Goal: Information Seeking & Learning: Learn about a topic

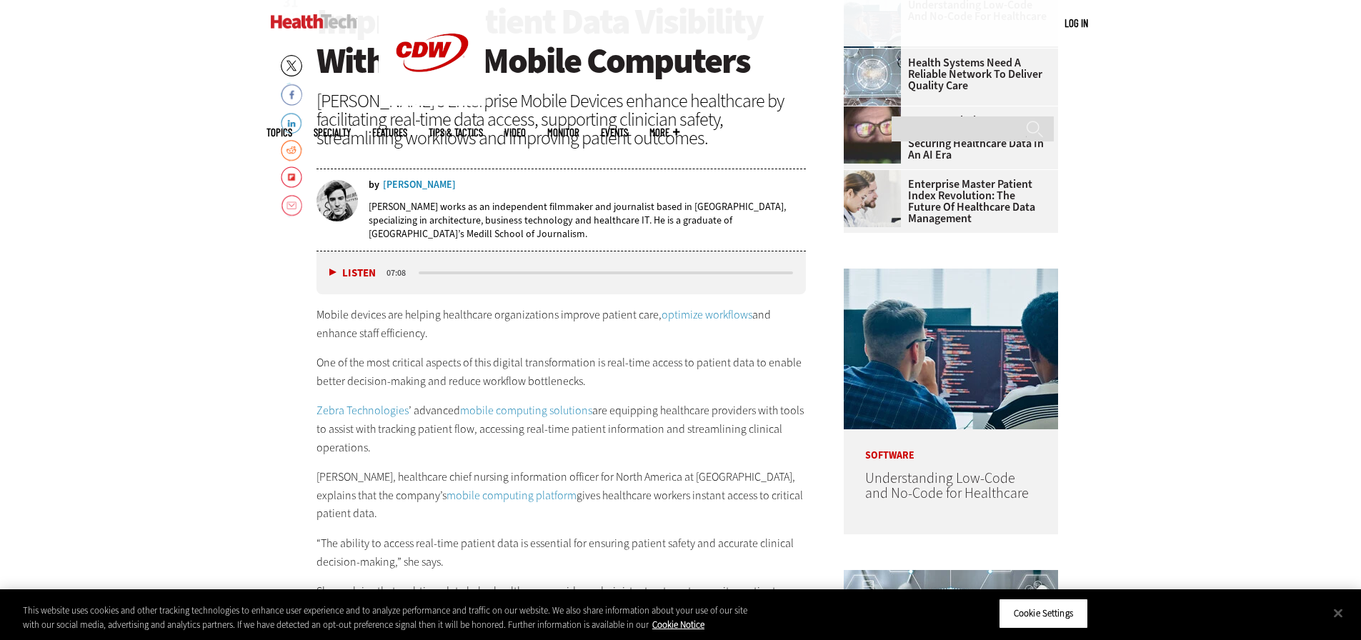
scroll to position [714, 0]
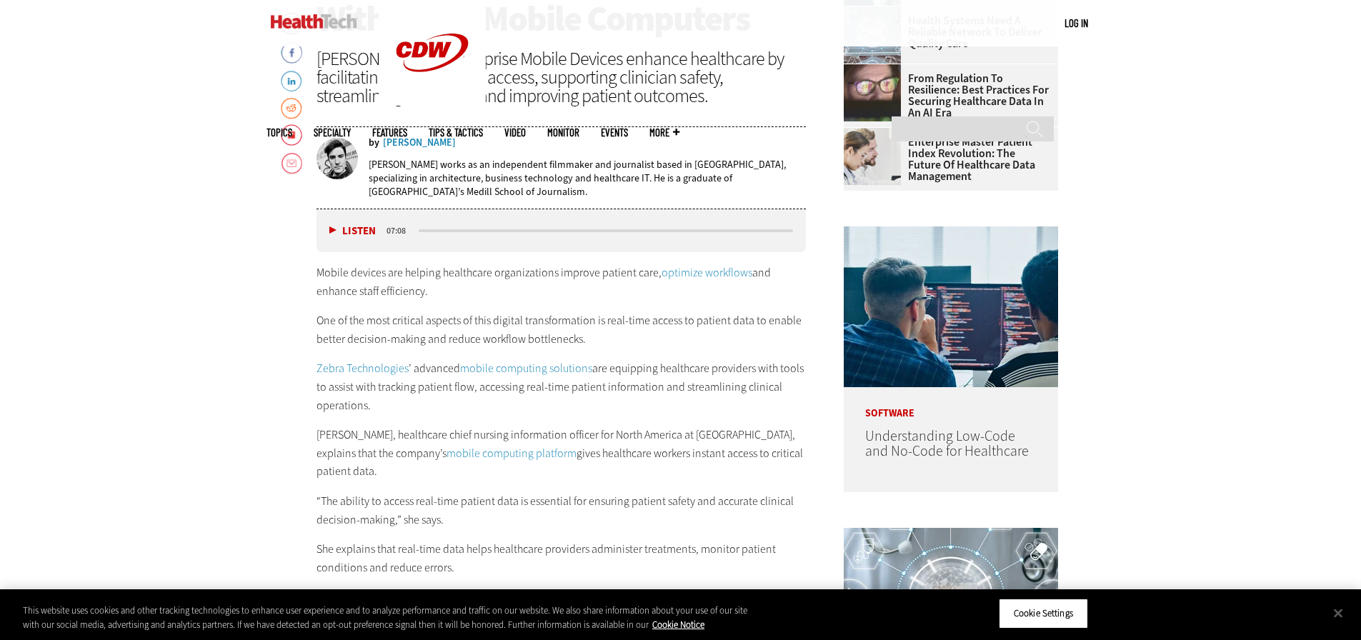
click at [396, 325] on p "One of the most critical aspects of this digital transformation is real-time ac…" at bounding box center [561, 329] width 490 height 36
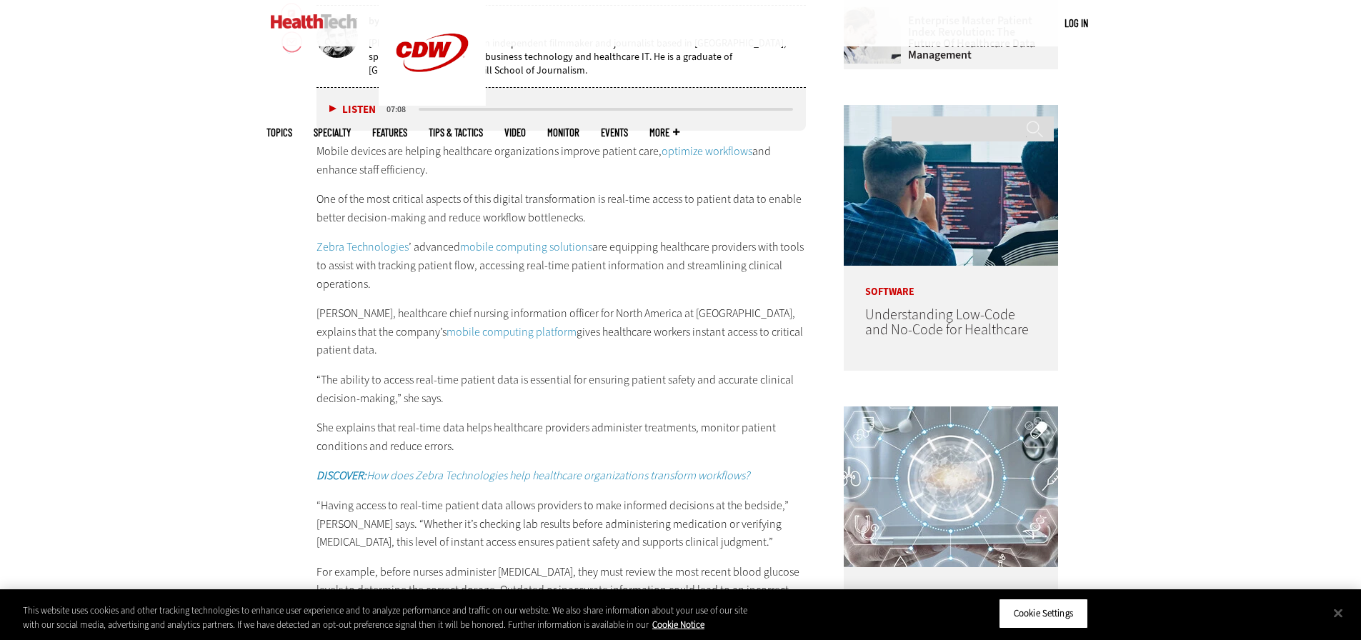
scroll to position [857, 0]
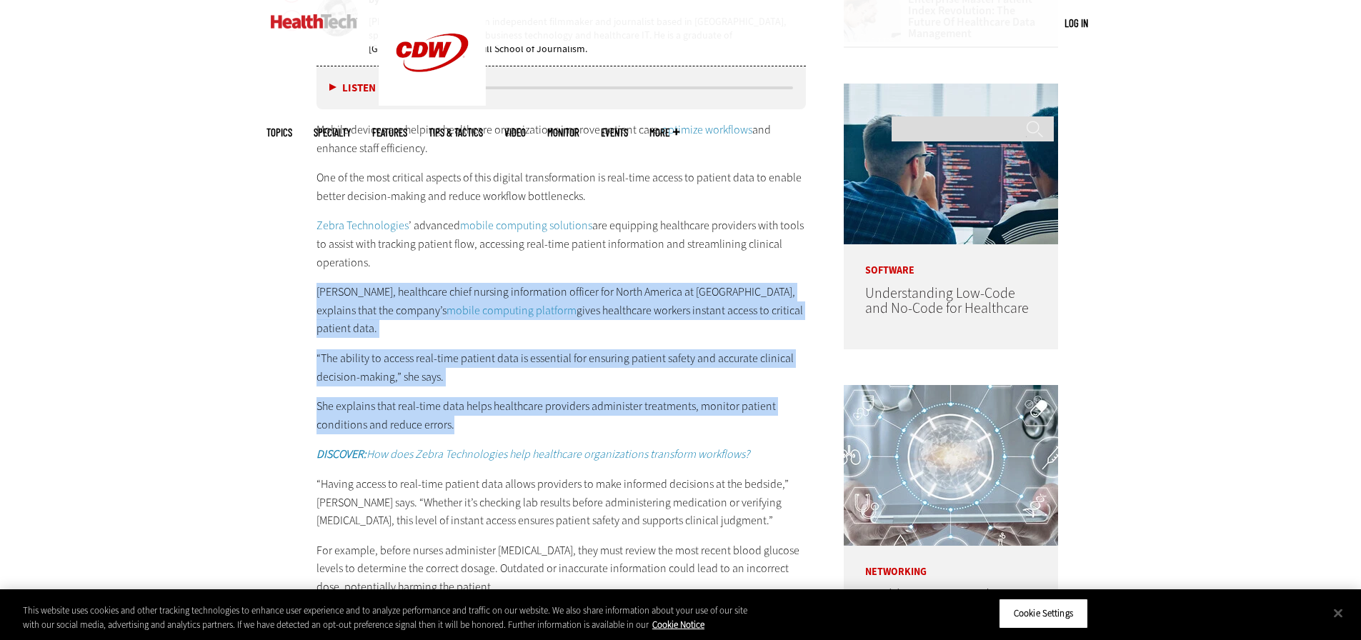
drag, startPoint x: 313, startPoint y: 291, endPoint x: 566, endPoint y: 425, distance: 286.6
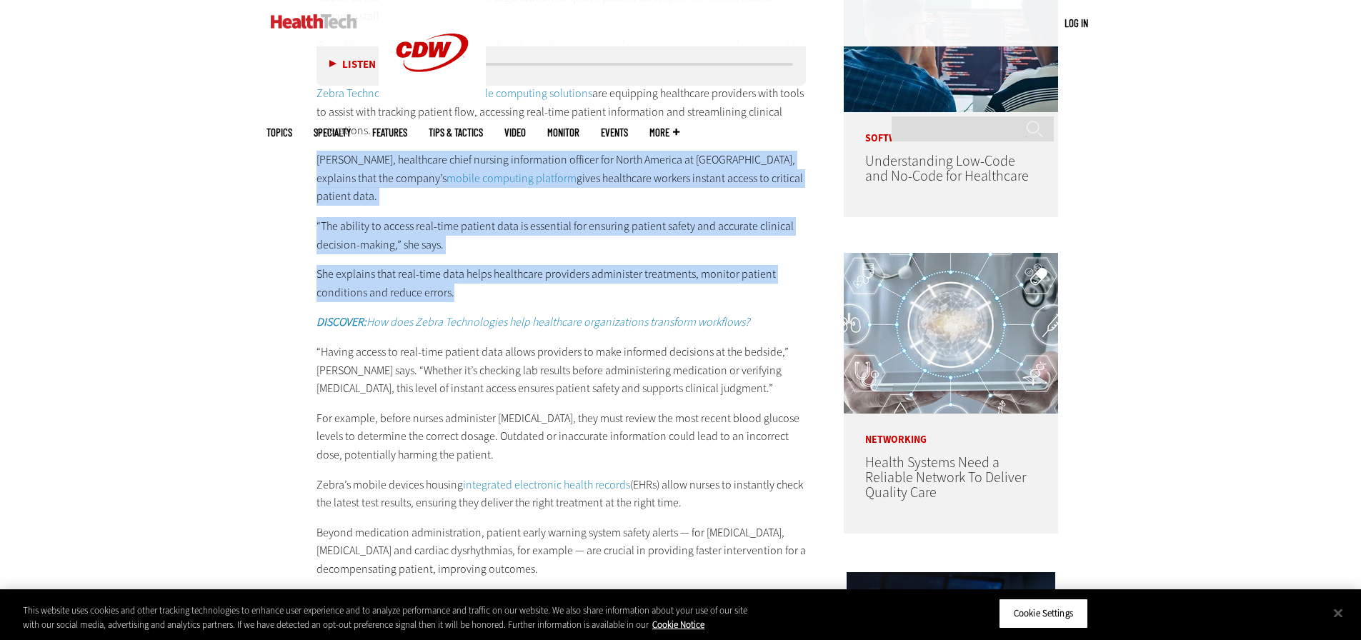
scroll to position [1000, 0]
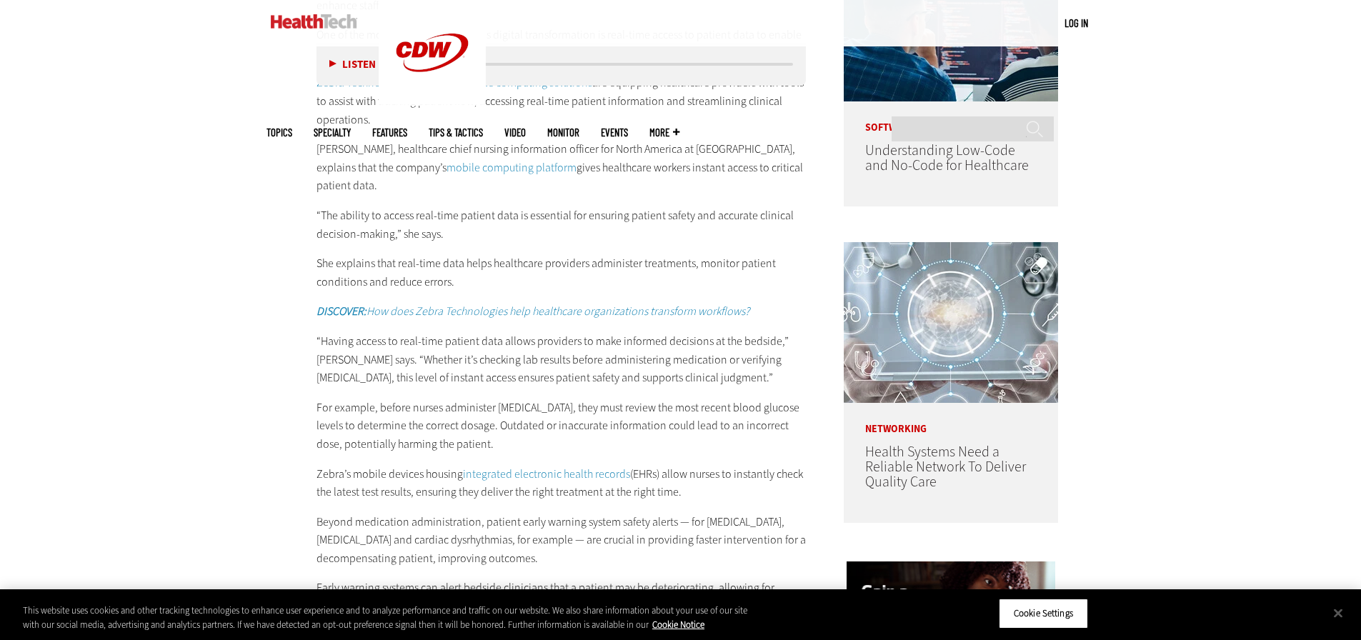
click at [464, 366] on p "“Having access to real-time patient data allows providers to make informed deci…" at bounding box center [561, 359] width 490 height 55
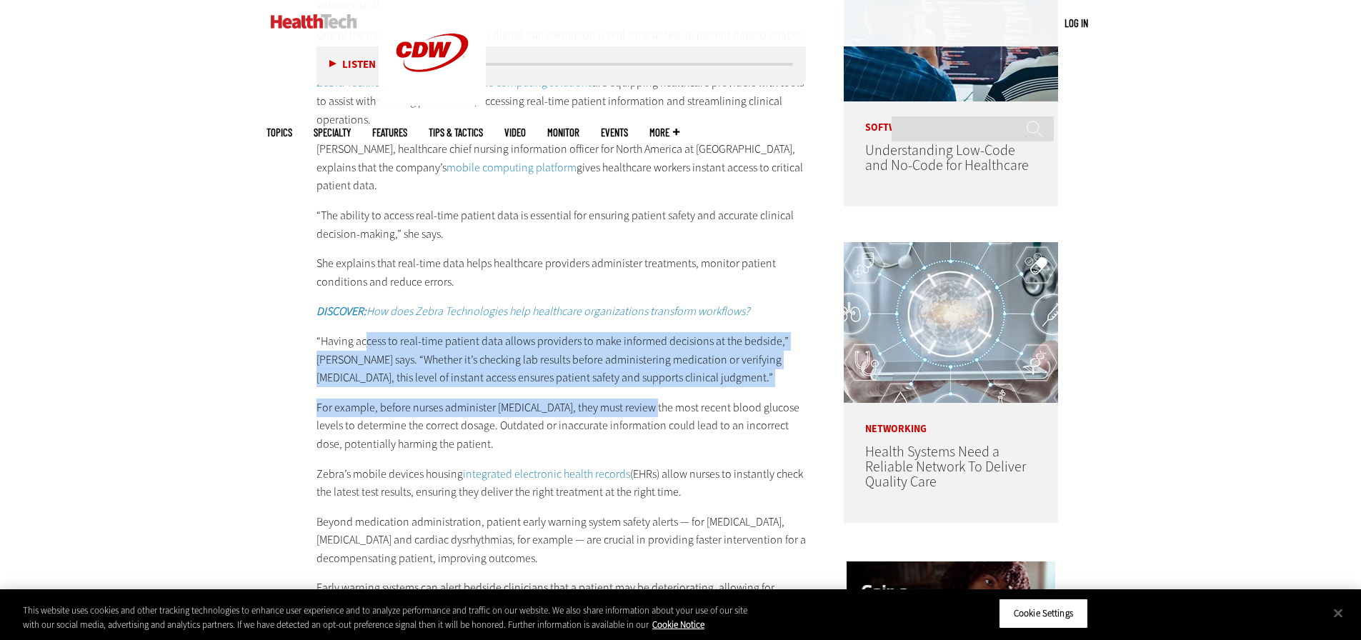
click at [649, 405] on p "For example, before nurses administer insulin, they must review the most recent…" at bounding box center [561, 426] width 490 height 55
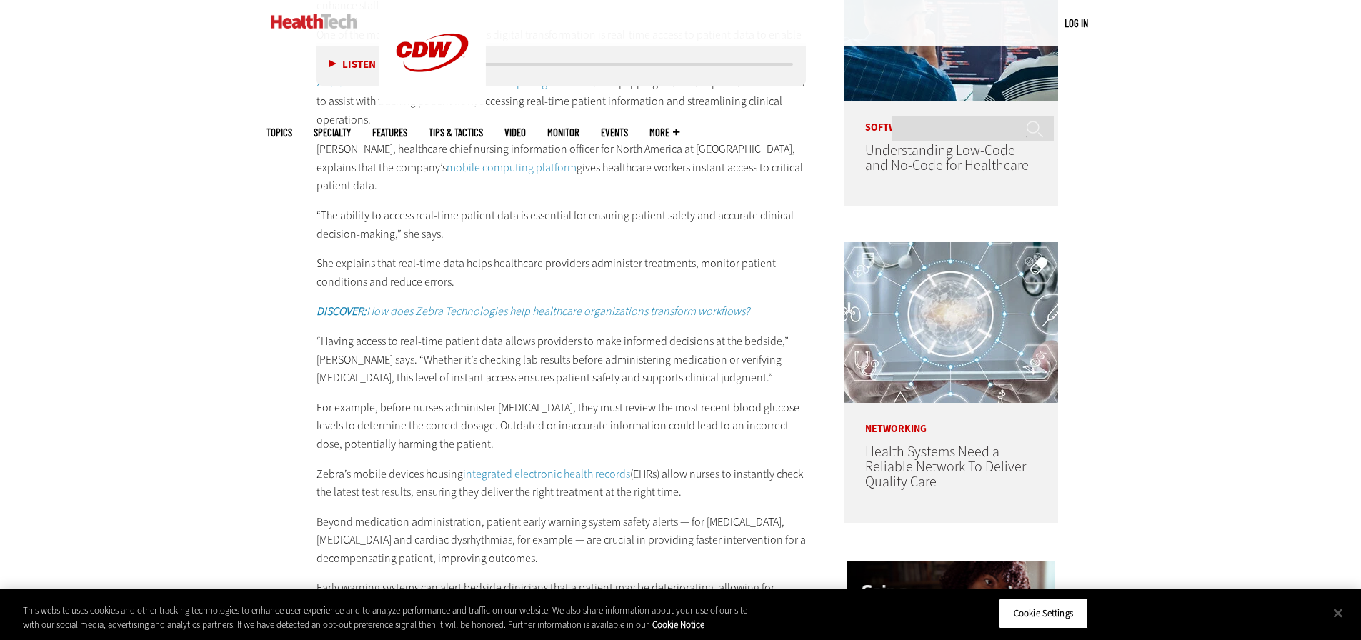
drag, startPoint x: 649, startPoint y: 405, endPoint x: 361, endPoint y: 474, distance: 295.2
click at [361, 474] on p "Zebra’s mobile devices housing integrated electronic health records (EHRs) allo…" at bounding box center [561, 483] width 490 height 36
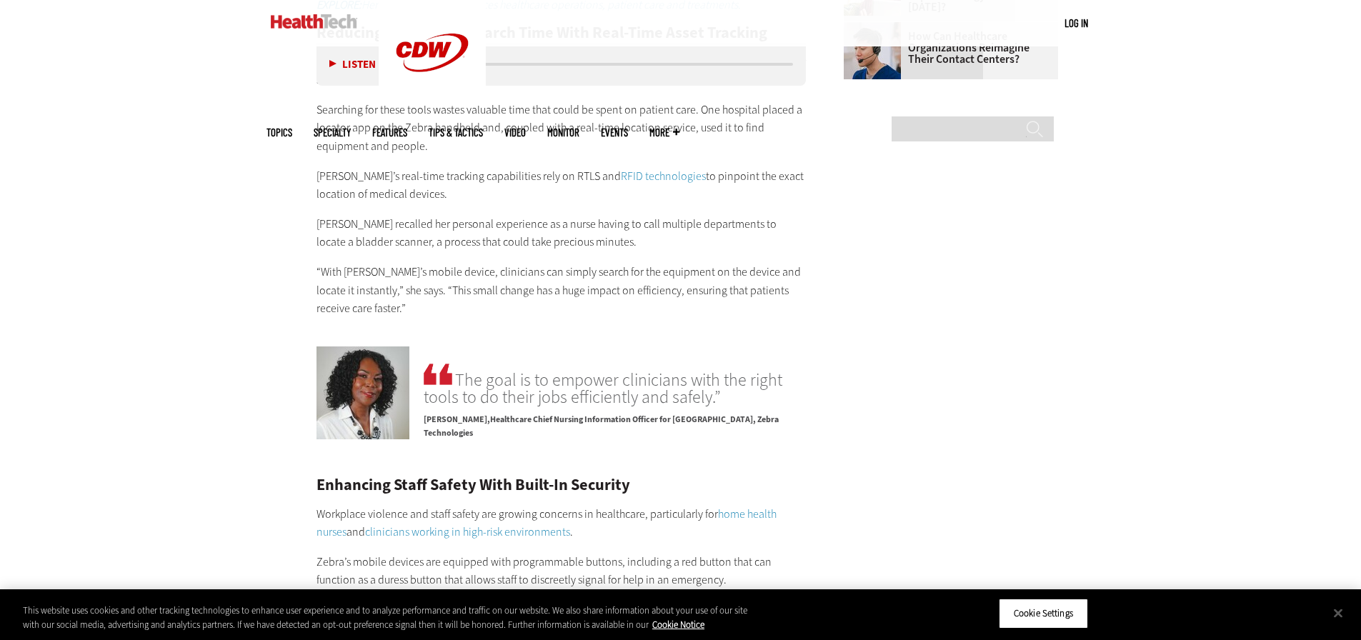
scroll to position [2500, 0]
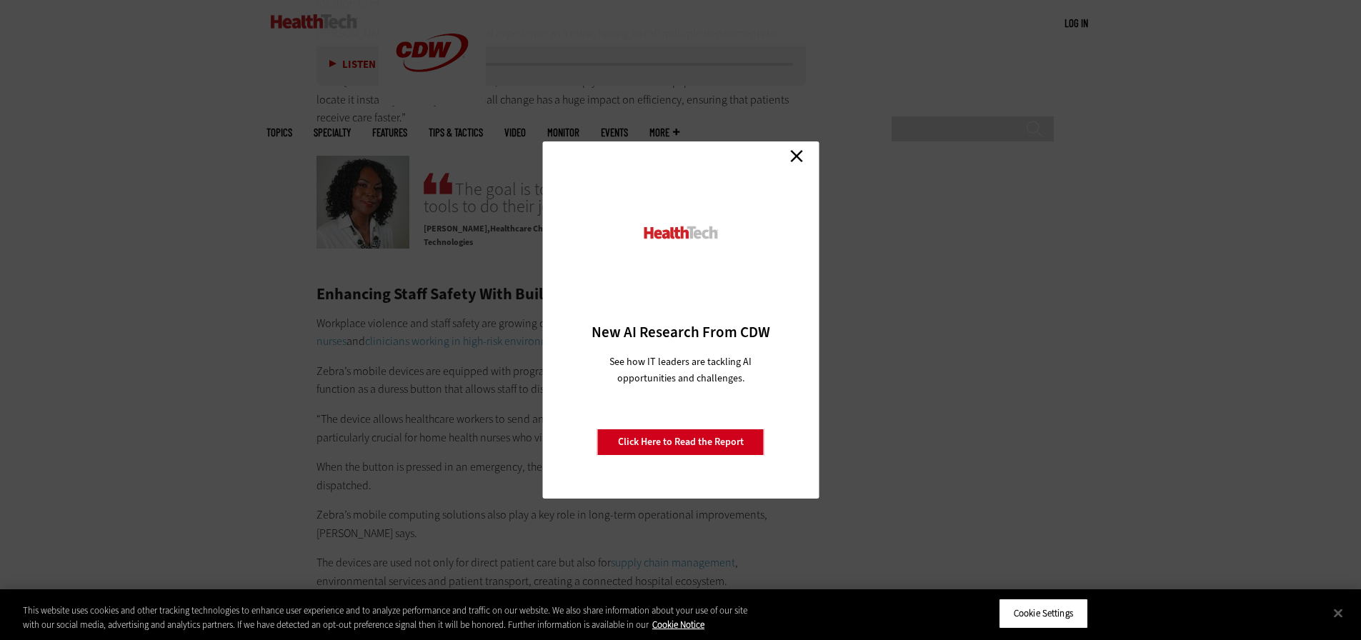
drag, startPoint x: 842, startPoint y: 228, endPoint x: 997, endPoint y: 269, distance: 160.4
click at [799, 151] on link "Close" at bounding box center [796, 155] width 21 height 21
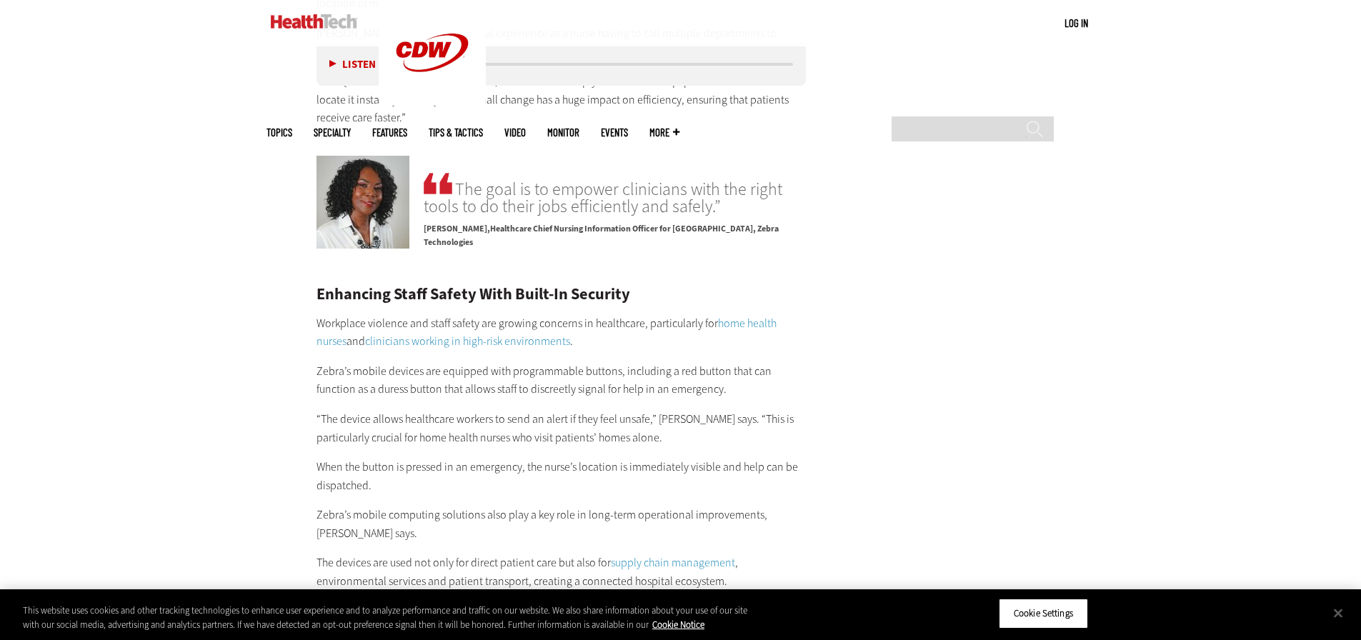
click at [617, 314] on p "Workplace violence and staff safety are growing concerns in healthcare, particu…" at bounding box center [561, 332] width 490 height 36
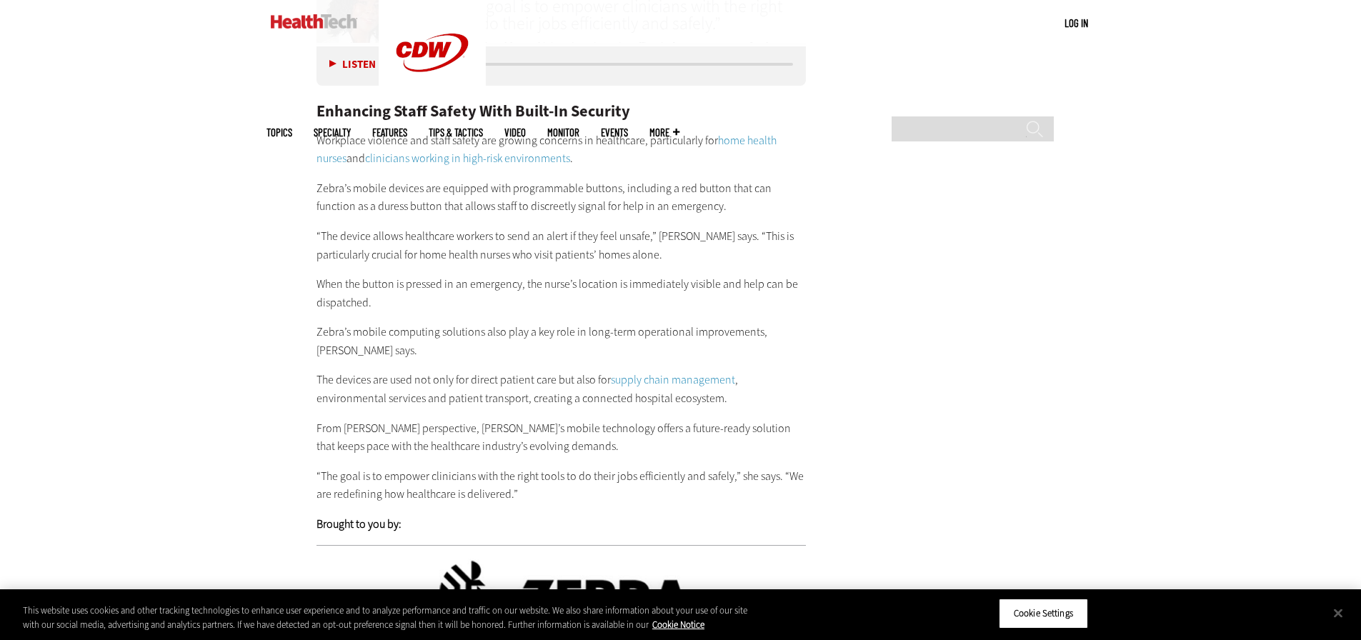
scroll to position [2714, 0]
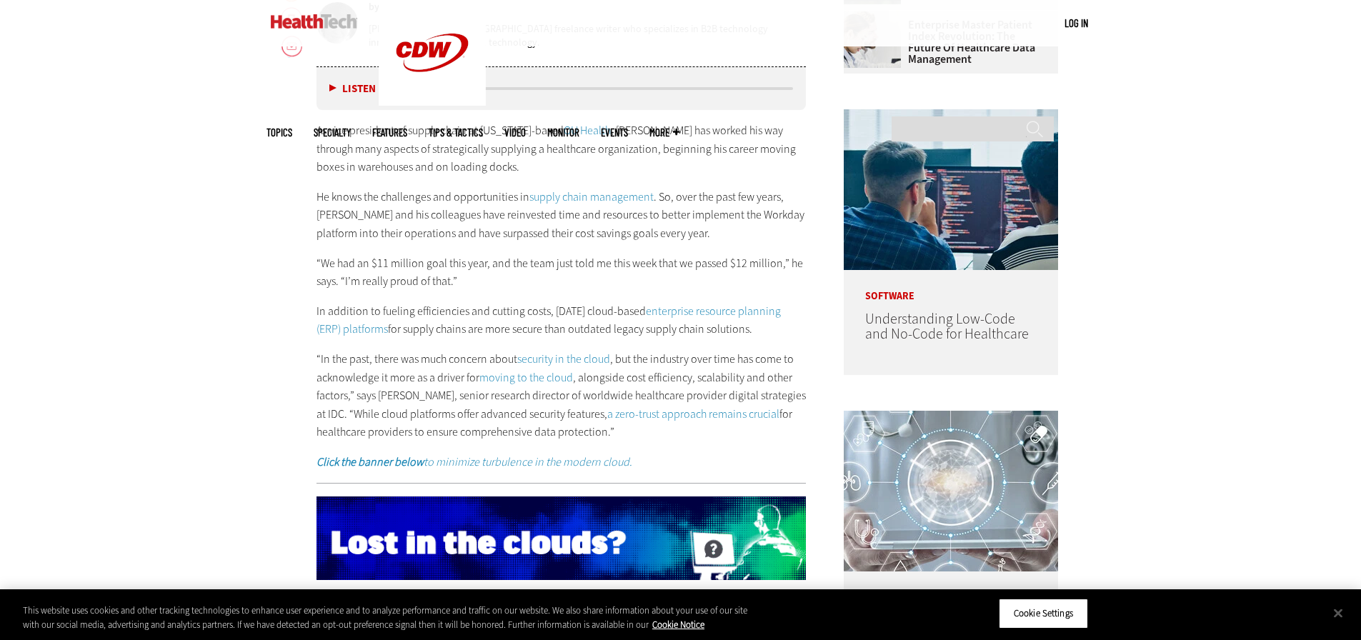
scroll to position [857, 0]
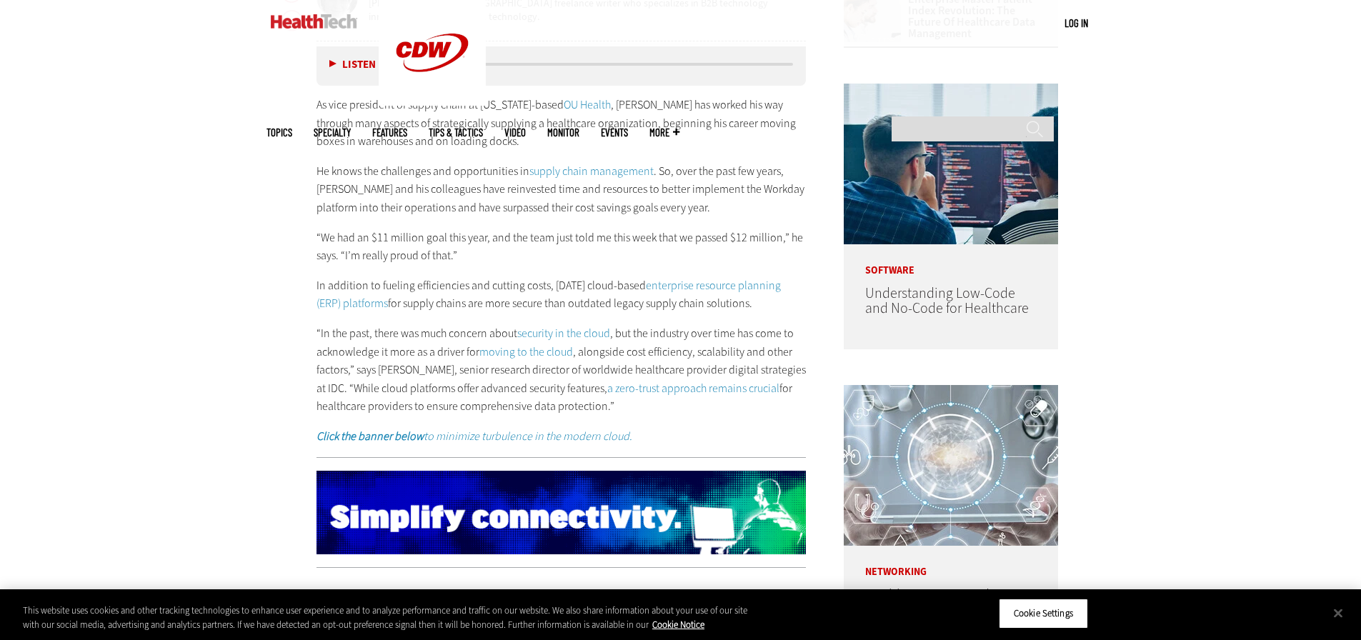
click at [482, 397] on p "“In the past, there was much concern about security in the cloud , but the indu…" at bounding box center [561, 369] width 490 height 91
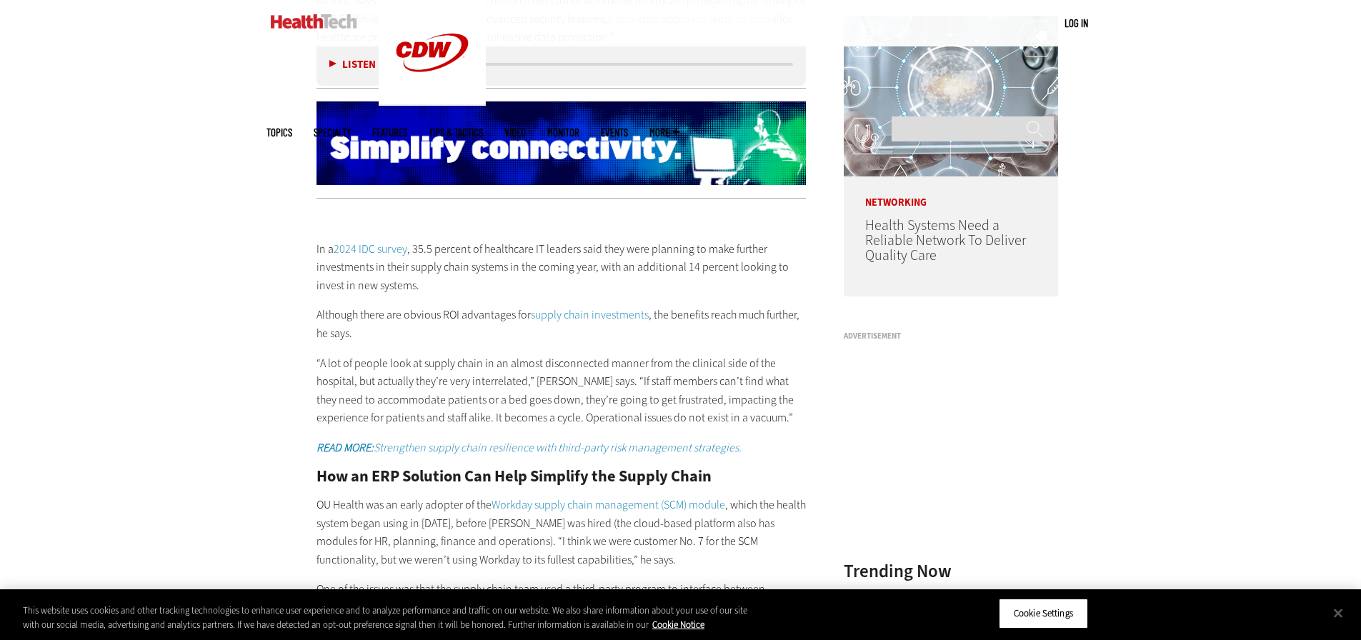
scroll to position [1286, 0]
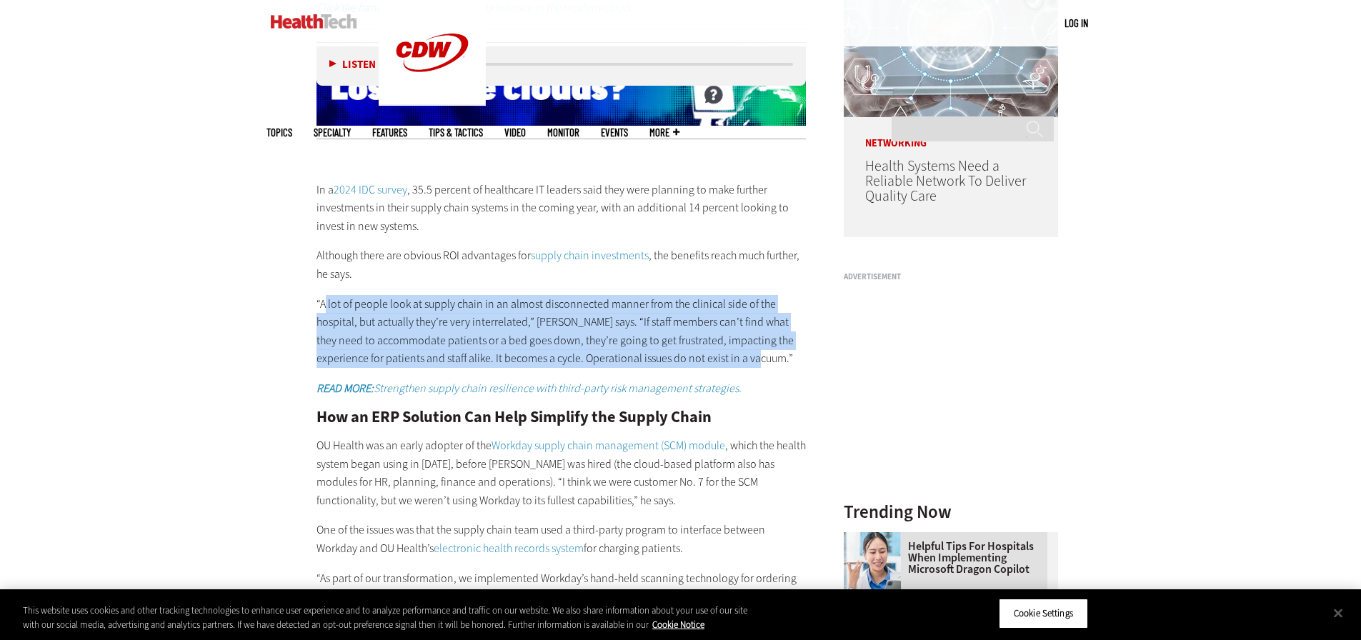
drag, startPoint x: 339, startPoint y: 294, endPoint x: 747, endPoint y: 355, distance: 413.0
click at [747, 355] on p "“A lot of people look at supply chain in an almost disconnected manner from the…" at bounding box center [561, 331] width 490 height 73
click at [756, 355] on p "“A lot of people look at supply chain in an almost disconnected manner from the…" at bounding box center [561, 331] width 490 height 73
click at [741, 354] on p "“A lot of people look at supply chain in an almost disconnected manner from the…" at bounding box center [561, 331] width 490 height 73
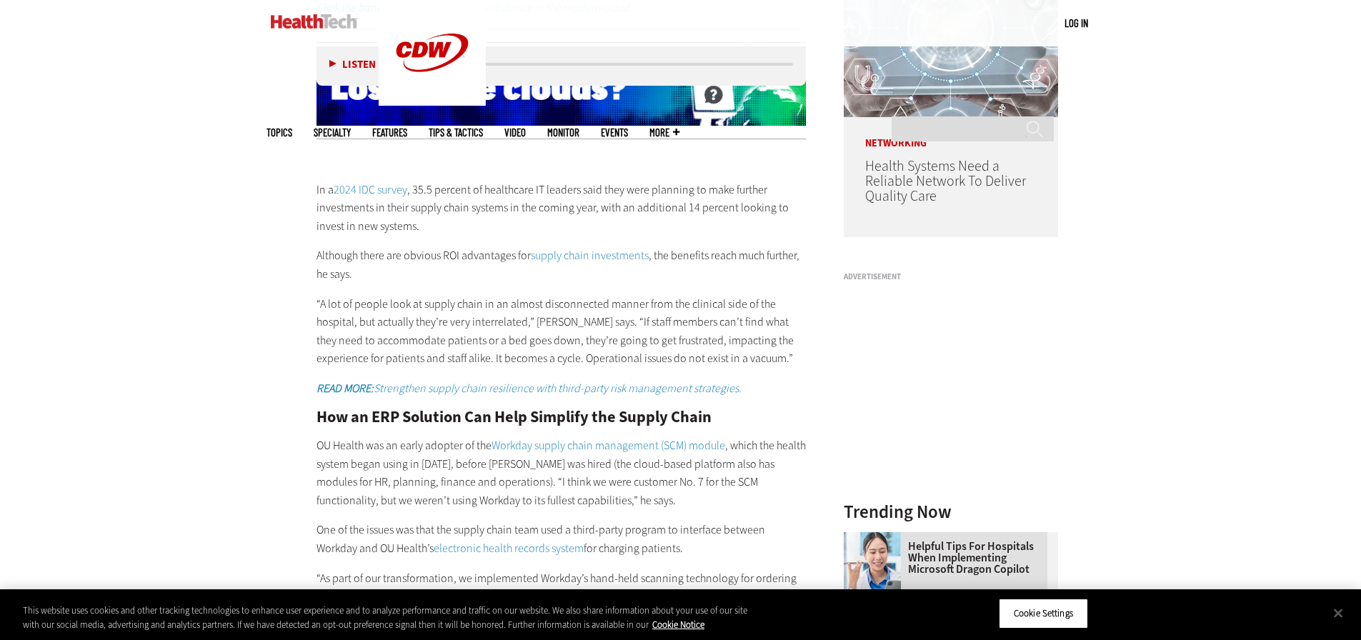
scroll to position [1357, 0]
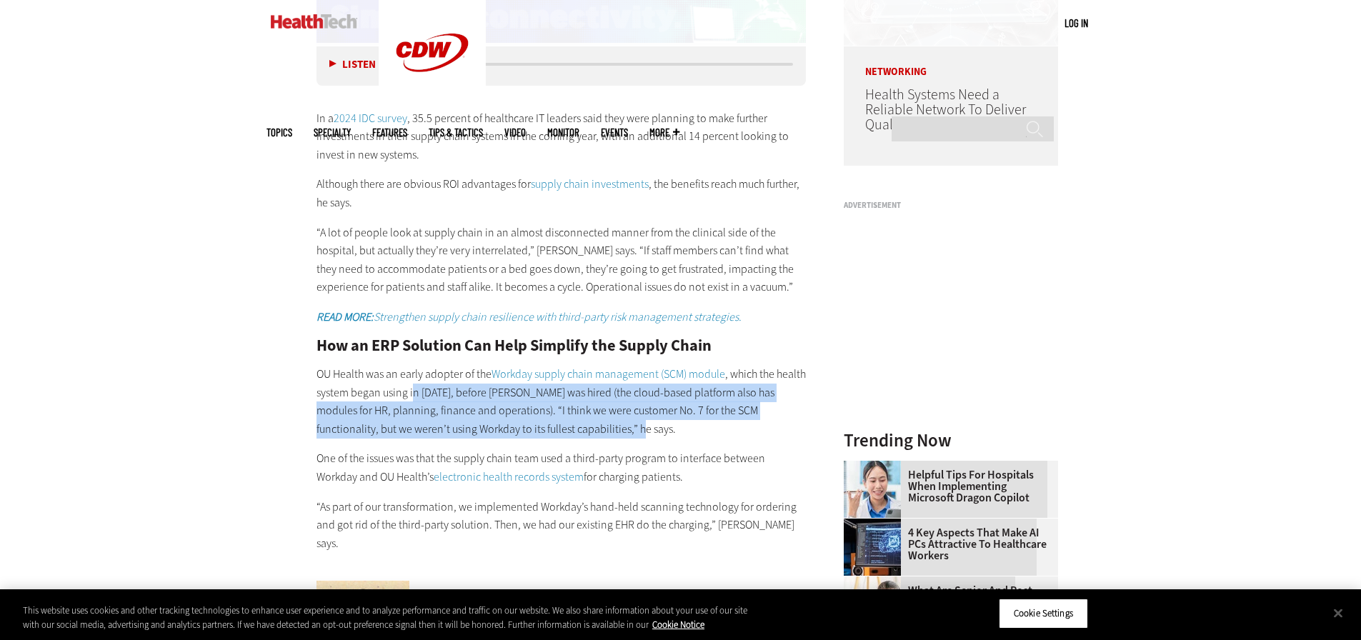
drag, startPoint x: 442, startPoint y: 391, endPoint x: 753, endPoint y: 421, distance: 312.8
click at [753, 421] on p "OU Health was an early adopter of the Workday supply chain management (SCM) mod…" at bounding box center [561, 401] width 490 height 73
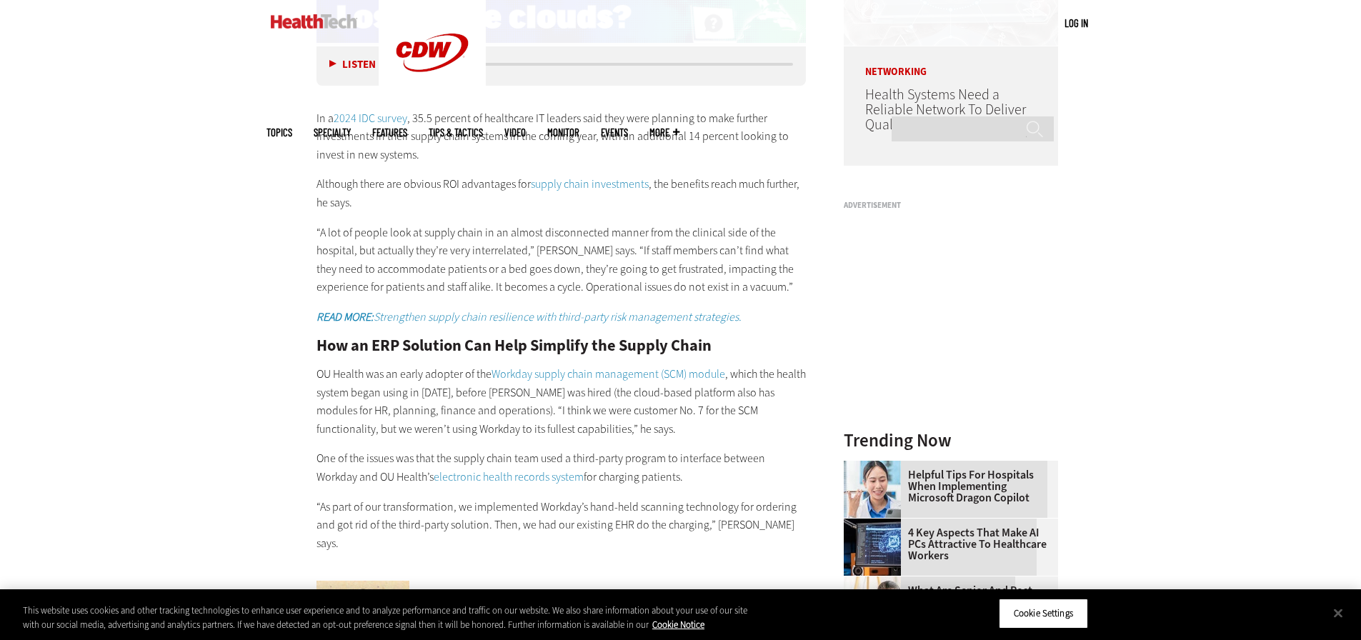
click at [395, 460] on p "One of the issues was that the supply chain team used a third-party program to …" at bounding box center [561, 467] width 490 height 36
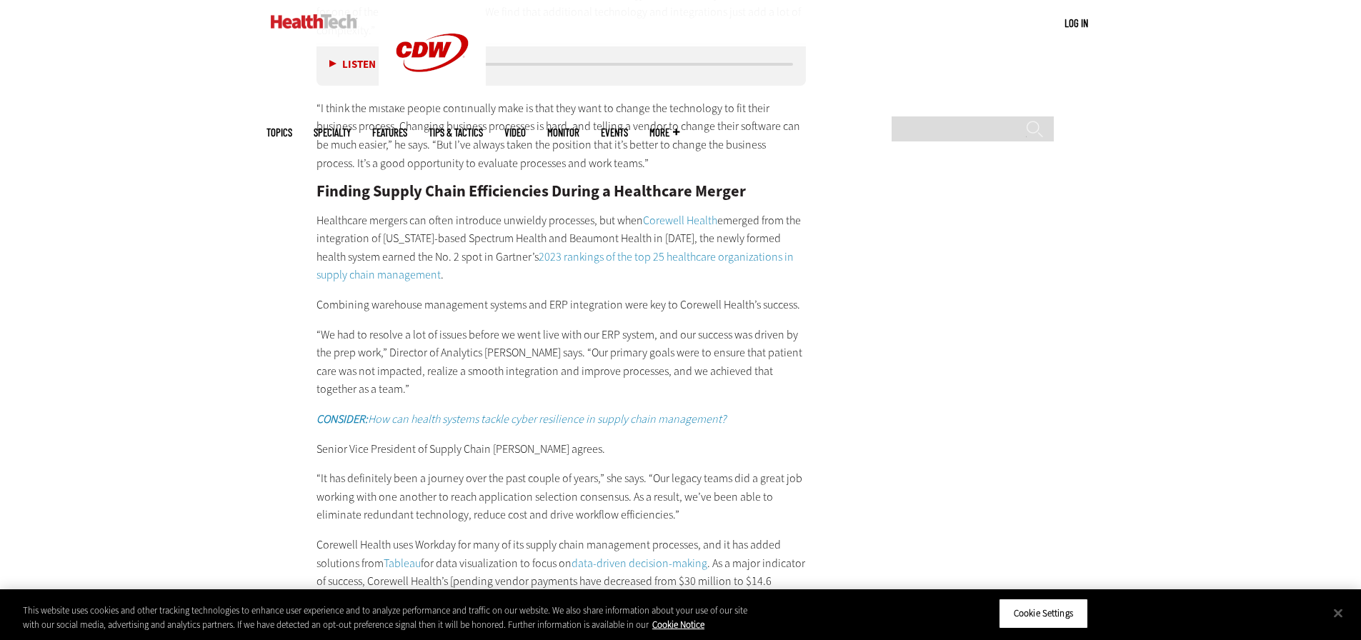
scroll to position [2214, 0]
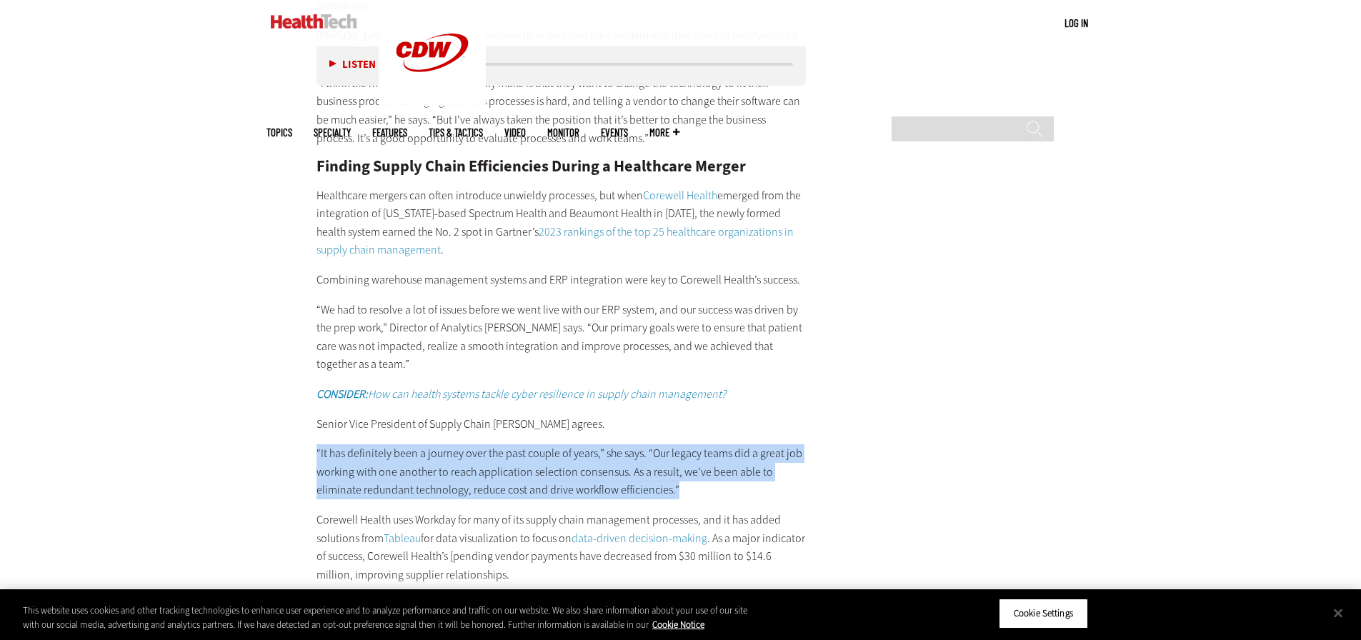
drag, startPoint x: 310, startPoint y: 439, endPoint x: 723, endPoint y: 473, distance: 414.2
click at [723, 473] on article "[DATE] Twitter Facebook LinkedIn Reddit Flipboard Email Software Transformation…" at bounding box center [547, 399] width 519 height 3915
click at [516, 476] on p "“It has definitely been a journey over the past couple of years,” she says. “Ou…" at bounding box center [561, 471] width 490 height 55
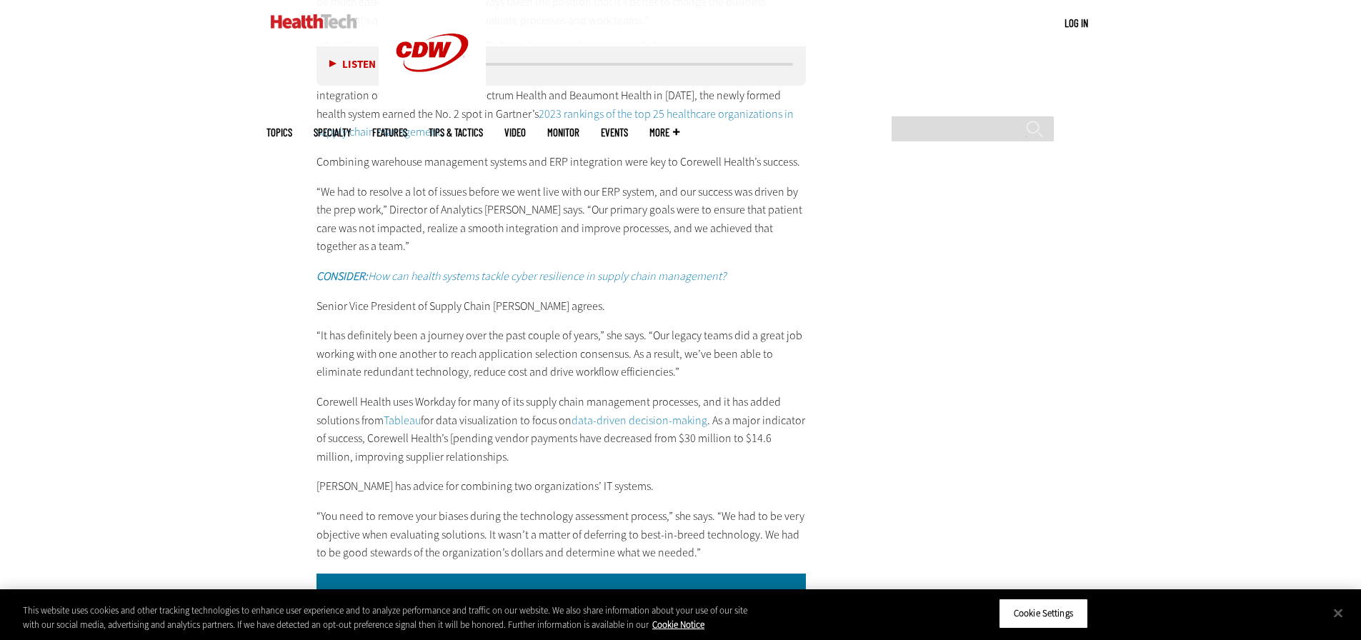
scroll to position [2357, 0]
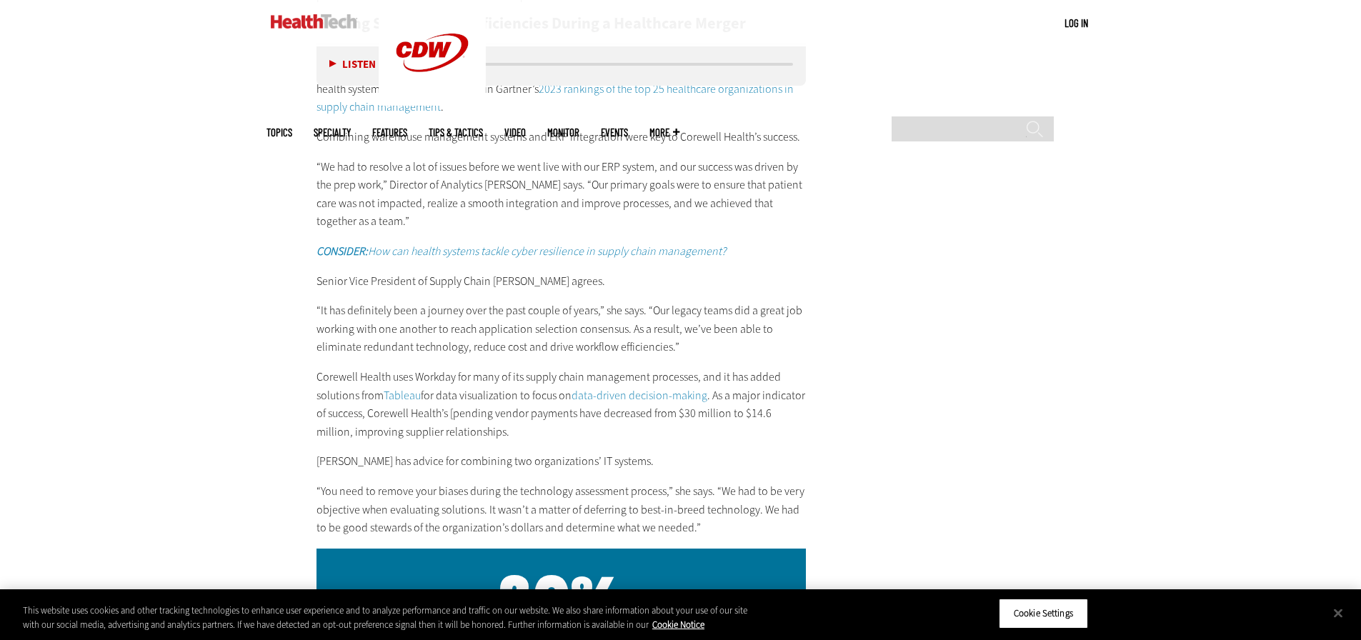
click at [529, 396] on p "Corewell Health uses Workday for many of its supply chain management processes,…" at bounding box center [561, 404] width 490 height 73
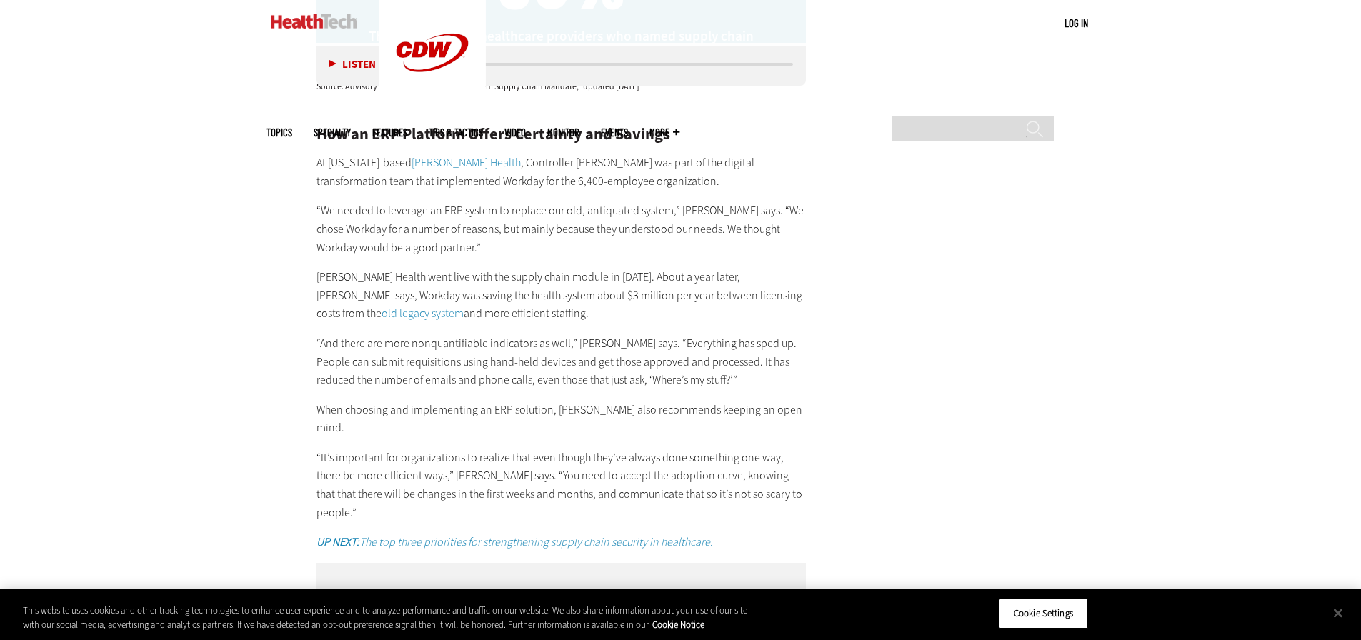
scroll to position [3000, 0]
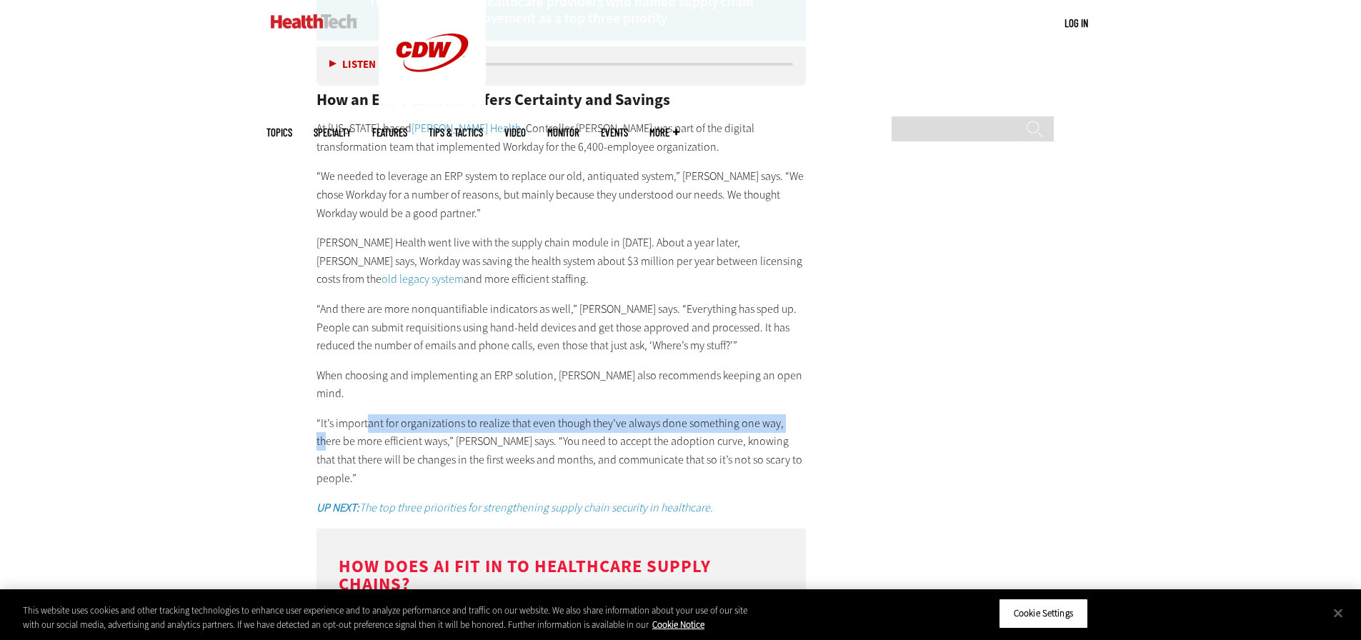
drag, startPoint x: 366, startPoint y: 392, endPoint x: 790, endPoint y: 389, distance: 423.5
click at [790, 414] on p "“It’s important for organizations to realize that even though they’ve always do…" at bounding box center [561, 450] width 490 height 73
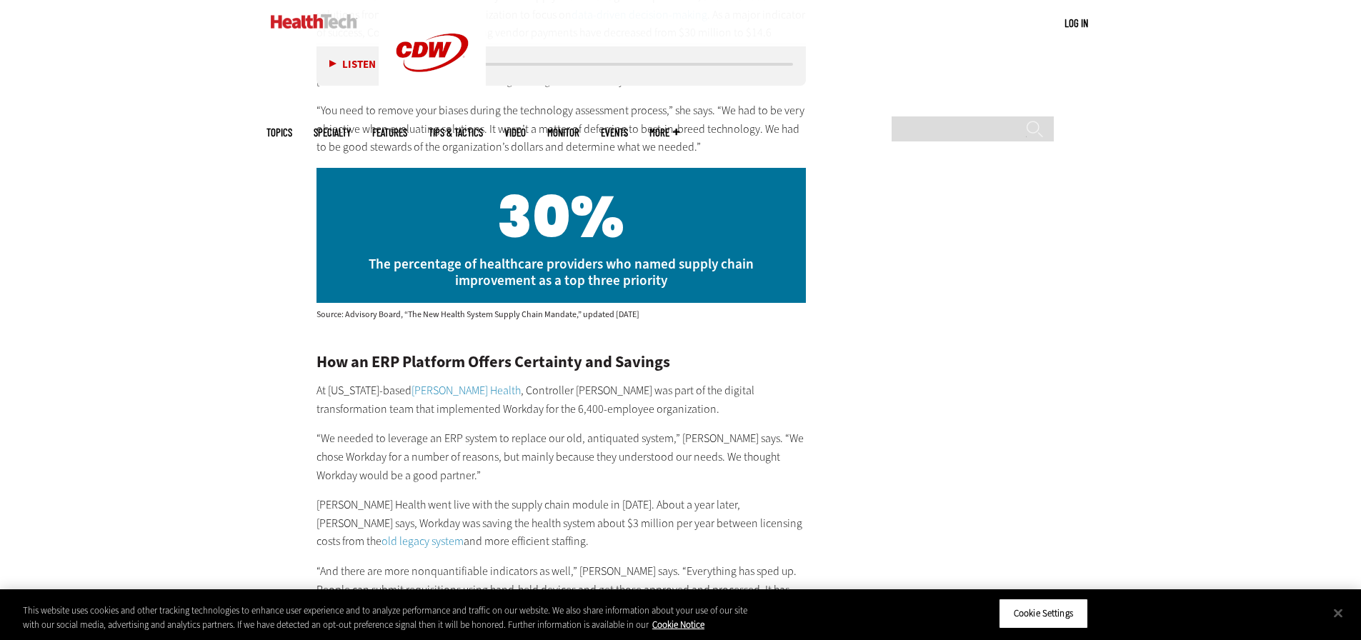
scroll to position [3214, 0]
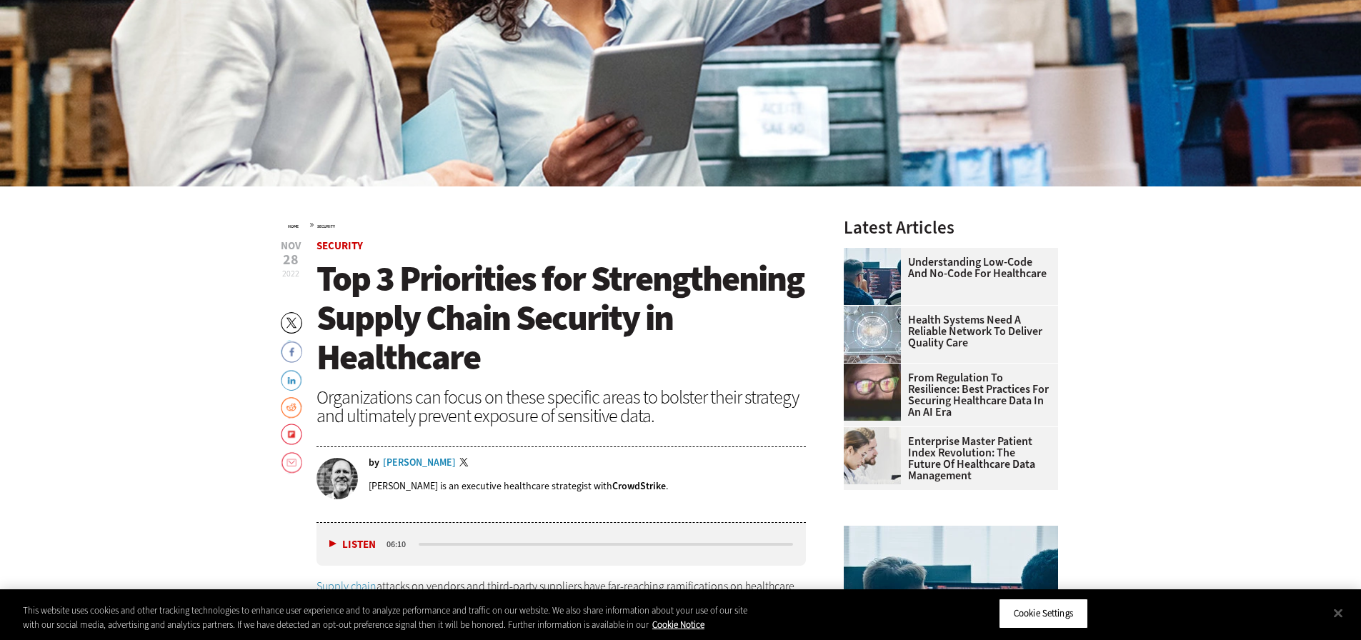
scroll to position [571, 0]
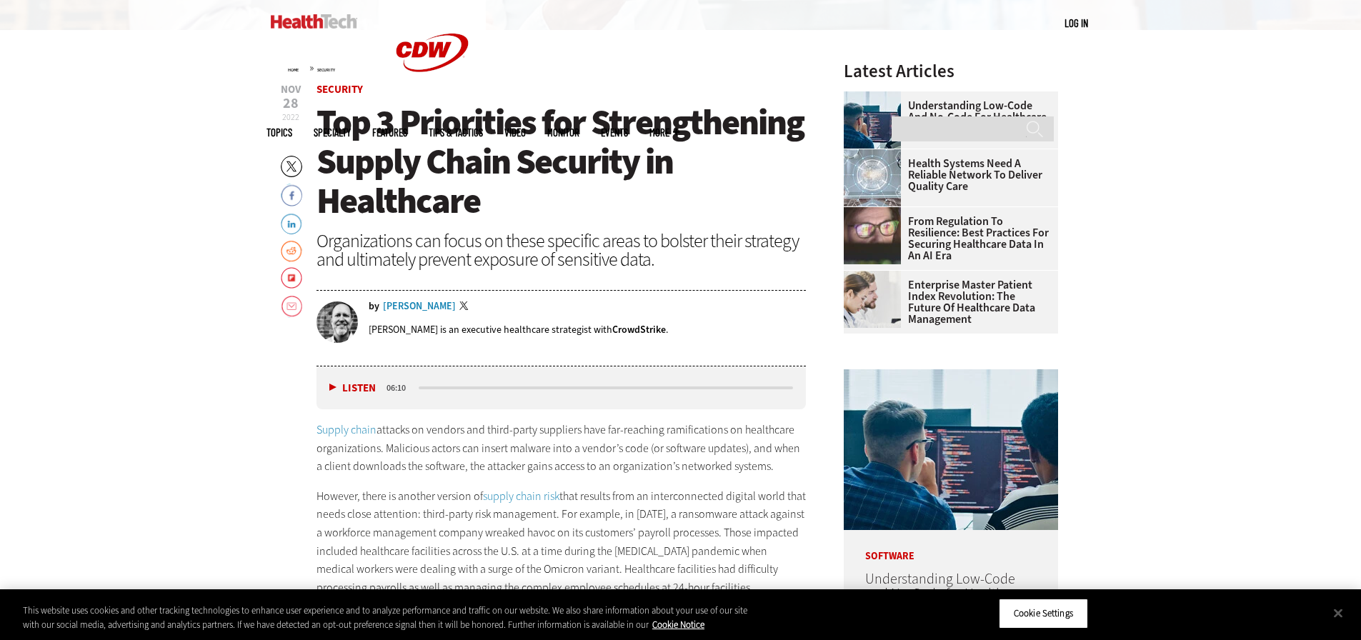
click at [487, 329] on p "Drex DeFord is an executive healthcare strategist with CrowdStrike ." at bounding box center [518, 330] width 299 height 14
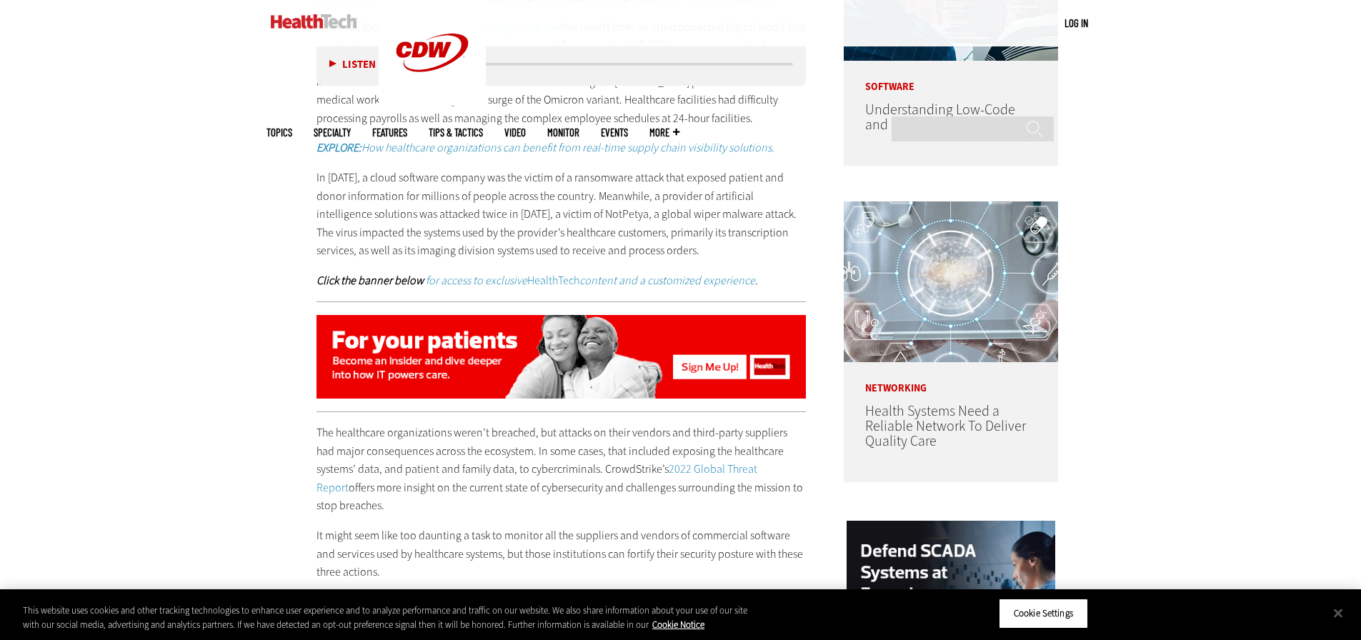
scroll to position [1357, 0]
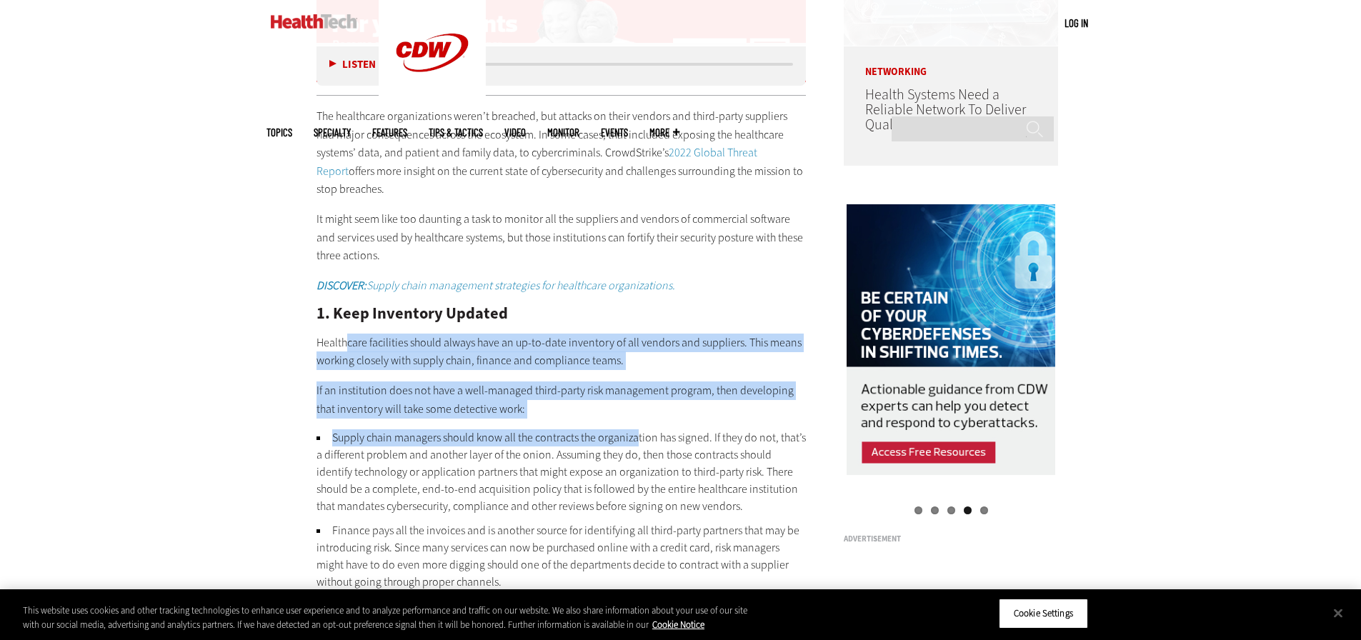
drag, startPoint x: 346, startPoint y: 331, endPoint x: 634, endPoint y: 424, distance: 303.3
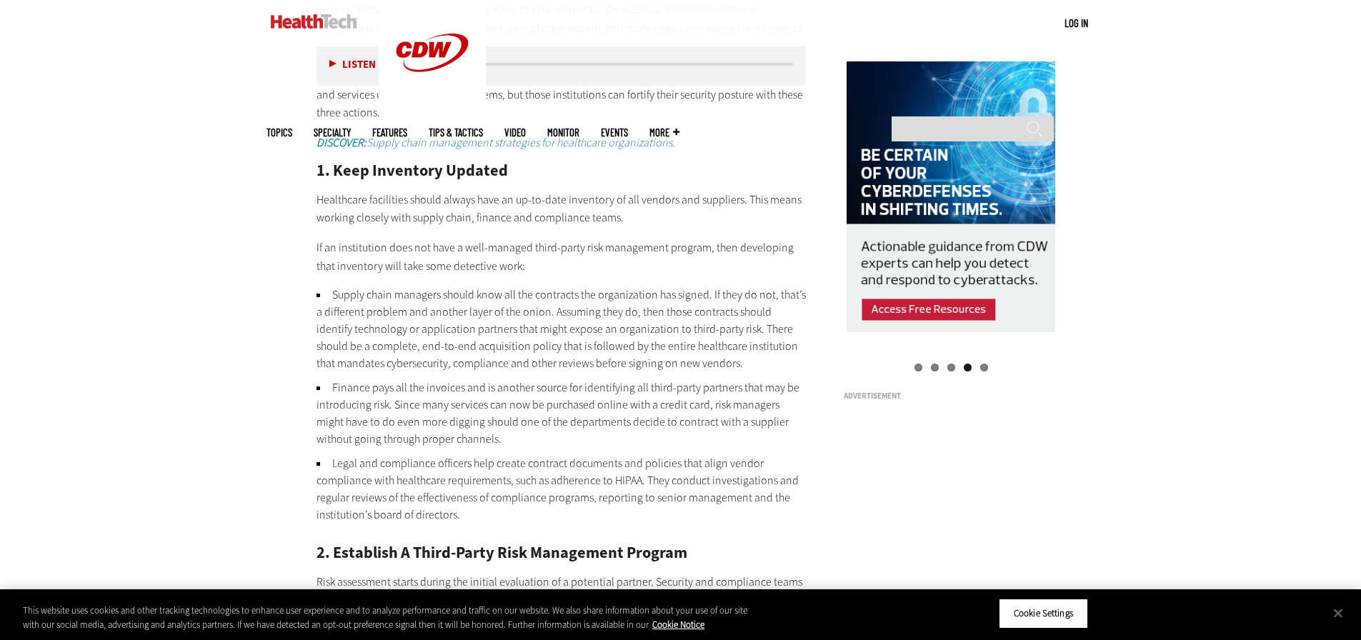
click at [404, 404] on li "Finance pays all the invoices and is another source for identifying all third-p…" at bounding box center [561, 413] width 490 height 69
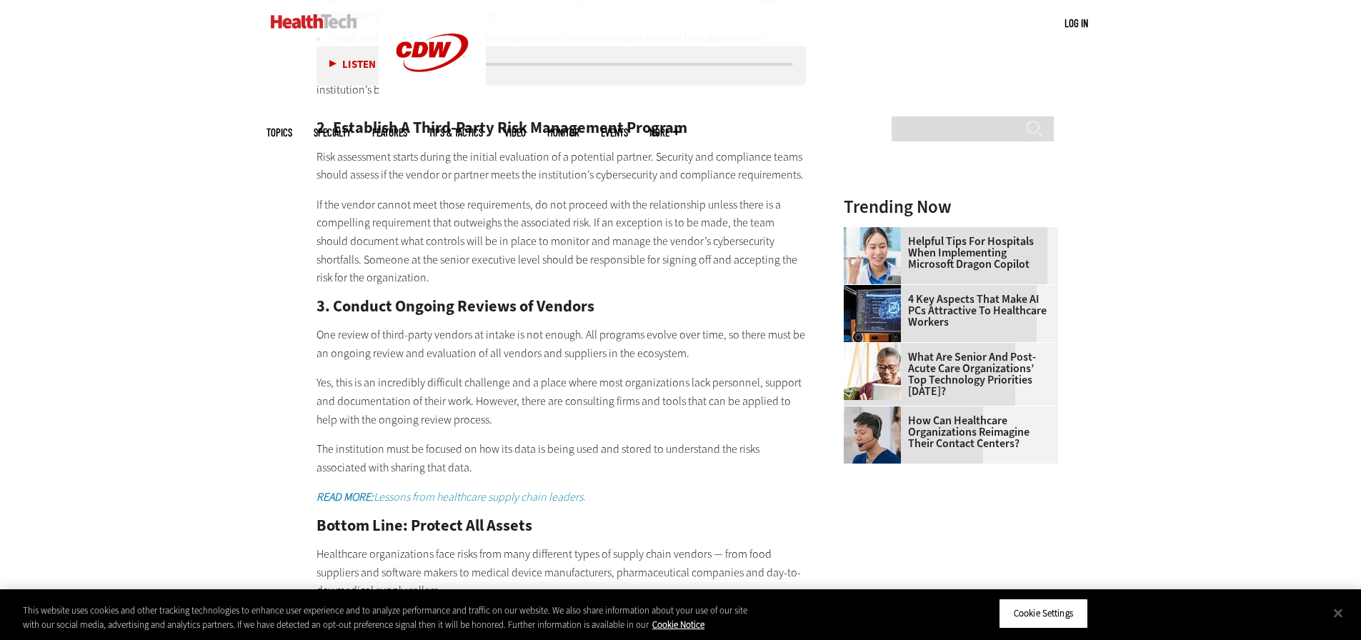
scroll to position [1928, 0]
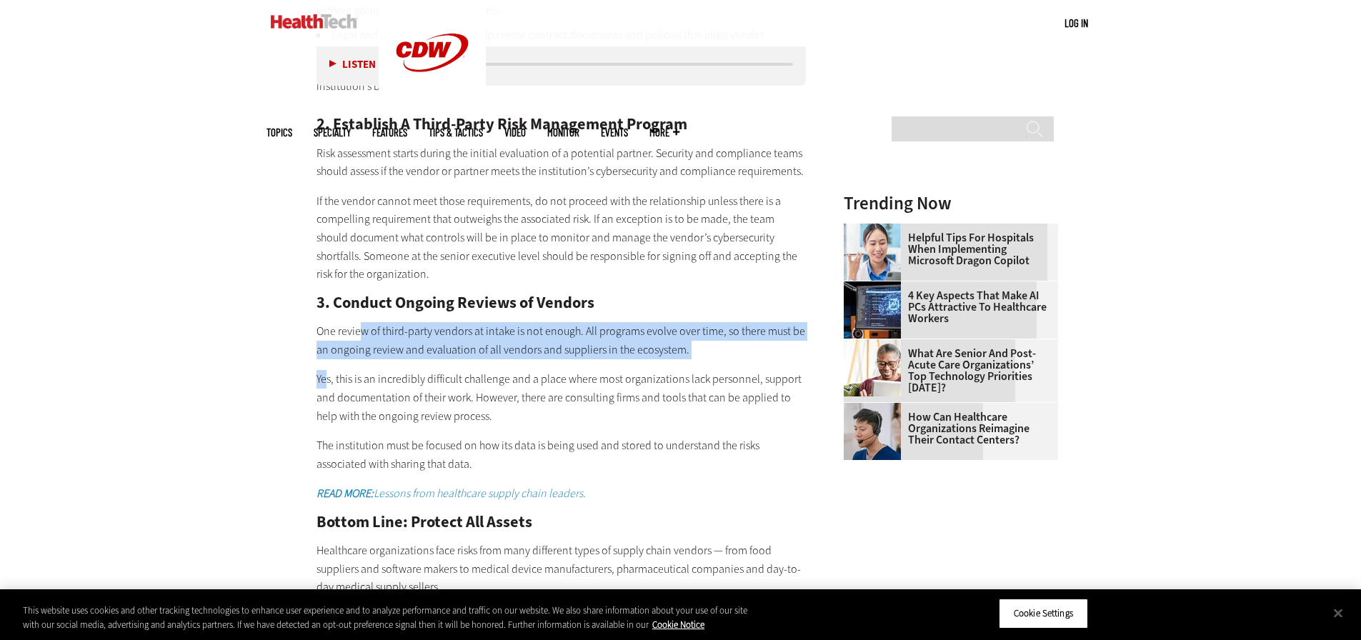
drag, startPoint x: 359, startPoint y: 312, endPoint x: 324, endPoint y: 359, distance: 58.7
click at [324, 359] on div "The healthcare organizations weren’t breached, but attacks on their vendors and…" at bounding box center [561, 141] width 490 height 1211
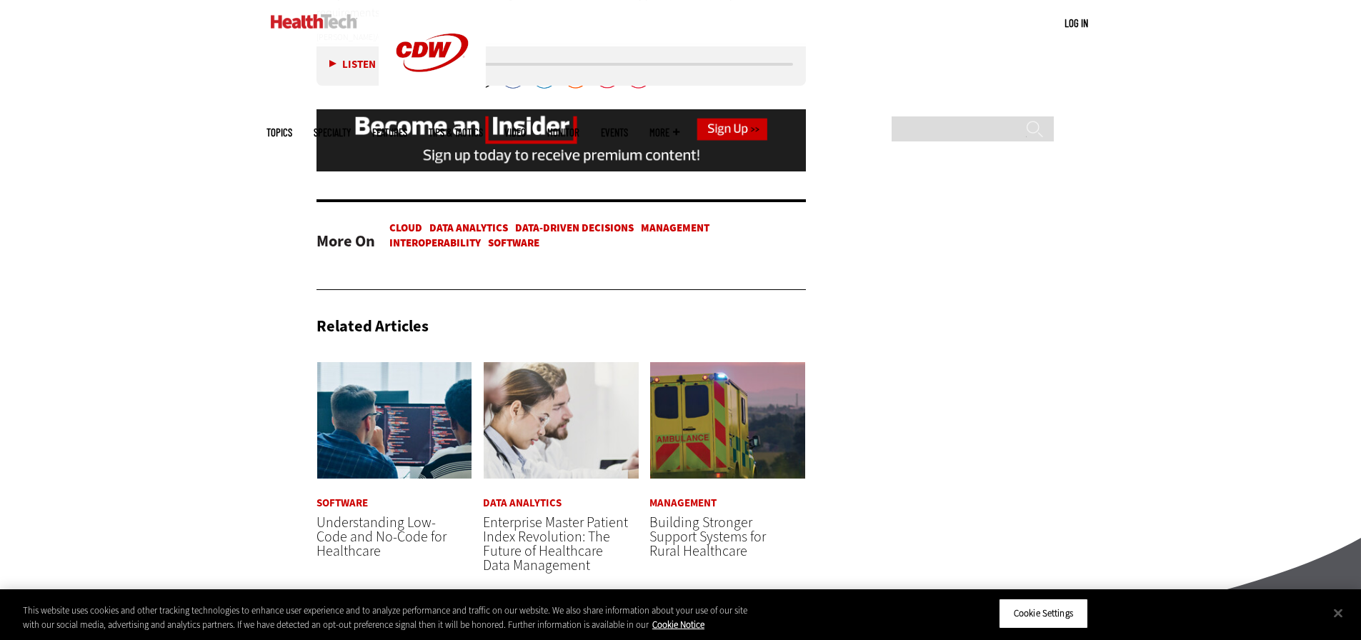
scroll to position [2857, 0]
